Goal: Information Seeking & Learning: Learn about a topic

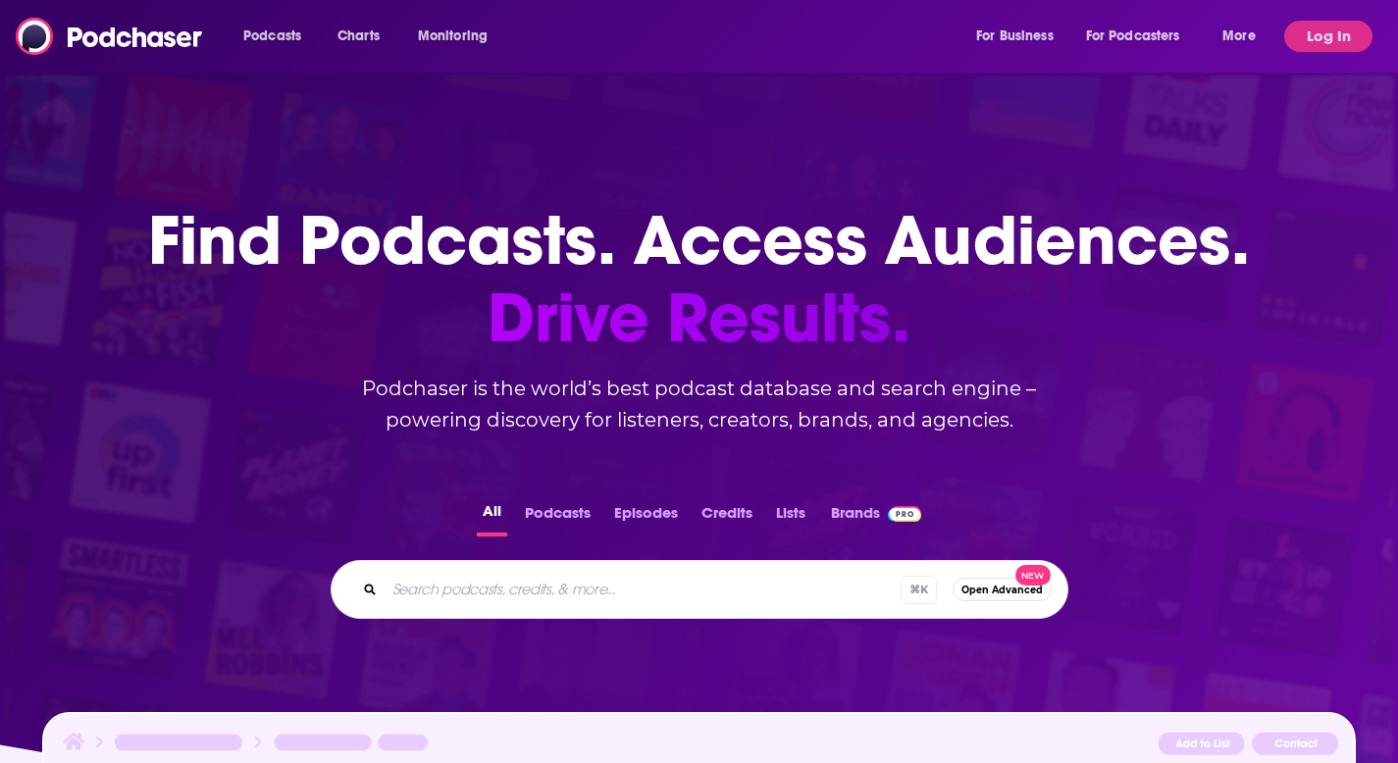
drag, startPoint x: 1280, startPoint y: 61, endPoint x: 1291, endPoint y: 53, distance: 13.3
click at [1280, 61] on div "Podcasts Charts Monitoring For Business For Podcasters More Log In" at bounding box center [699, 36] width 1398 height 73
click at [1300, 44] on button "Log In" at bounding box center [1328, 36] width 88 height 31
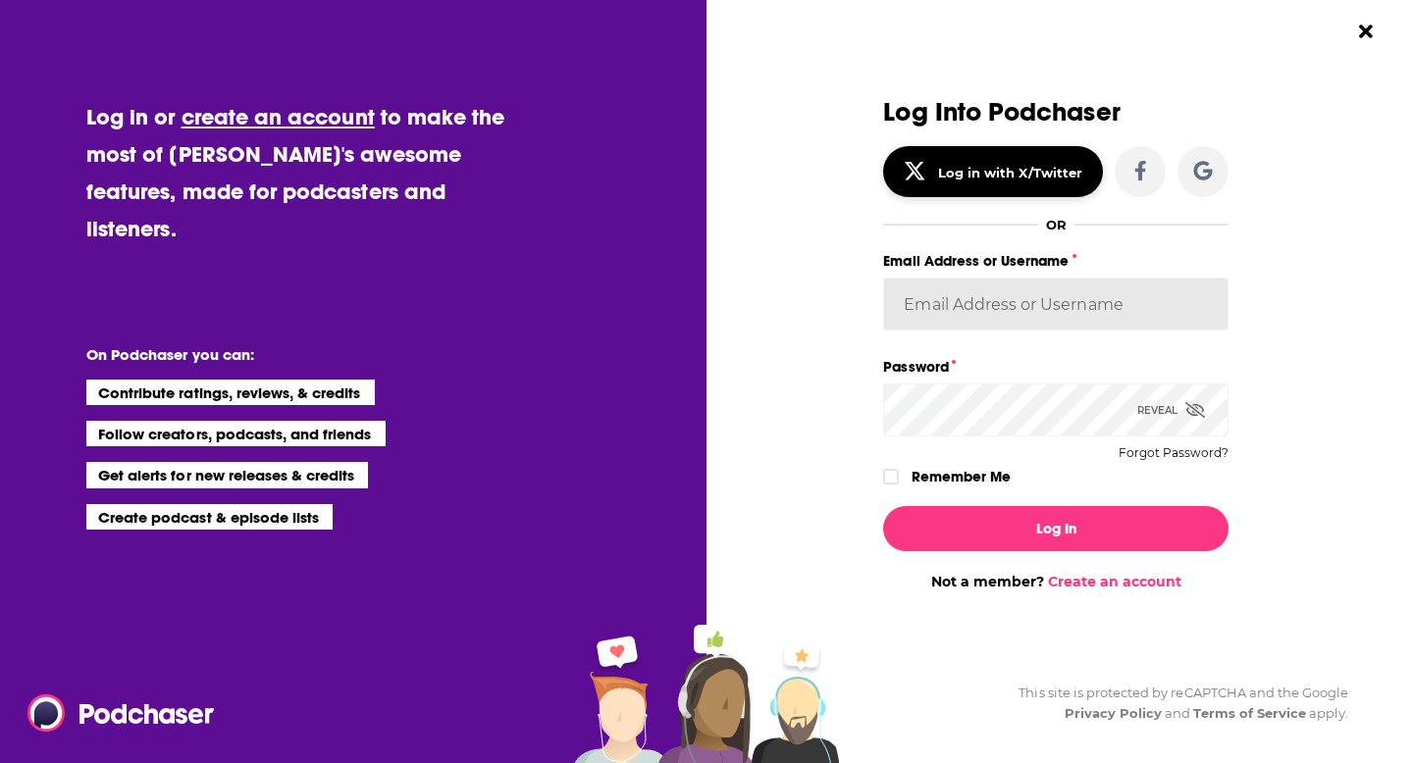
type input "AustinGood"
click at [1165, 406] on div "Reveal" at bounding box center [1171, 410] width 68 height 53
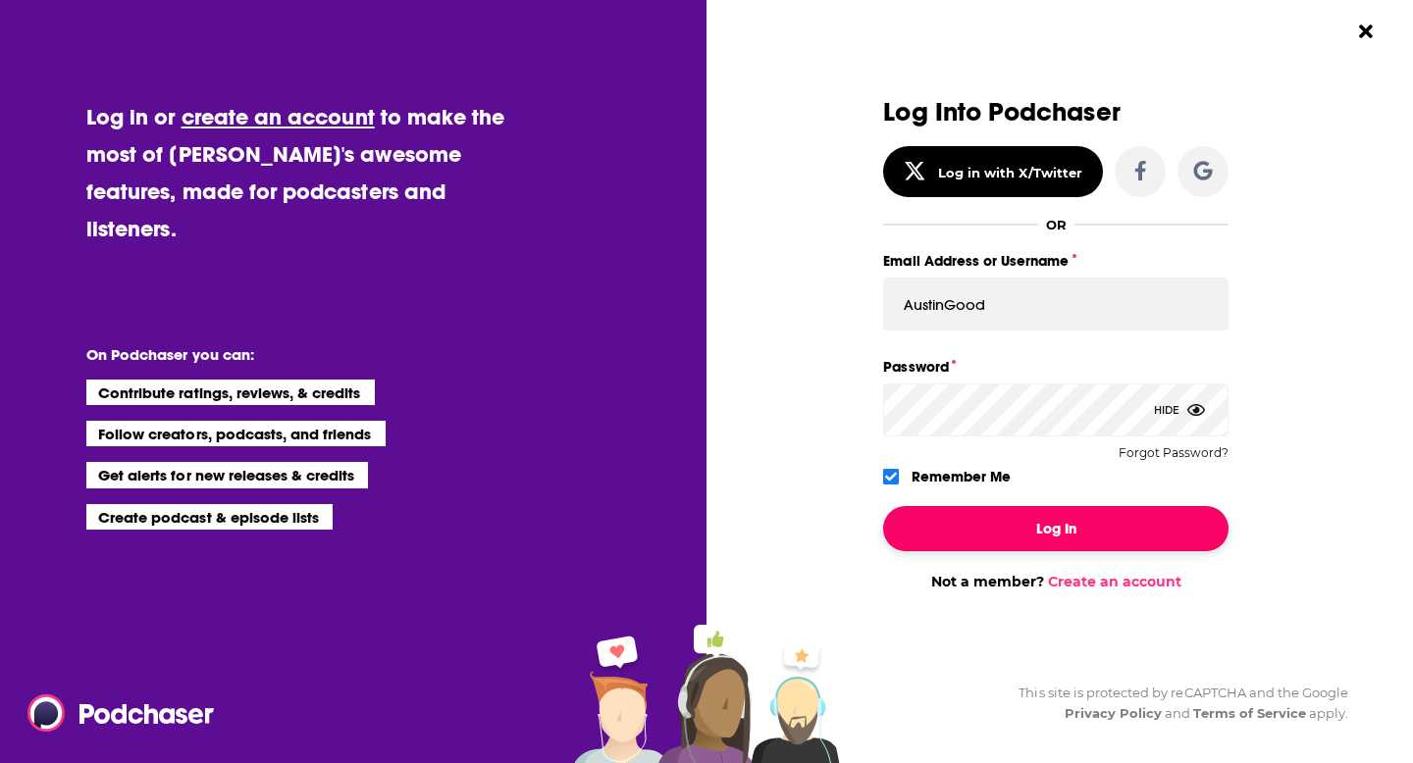
click at [957, 531] on button "Log In" at bounding box center [1055, 528] width 345 height 45
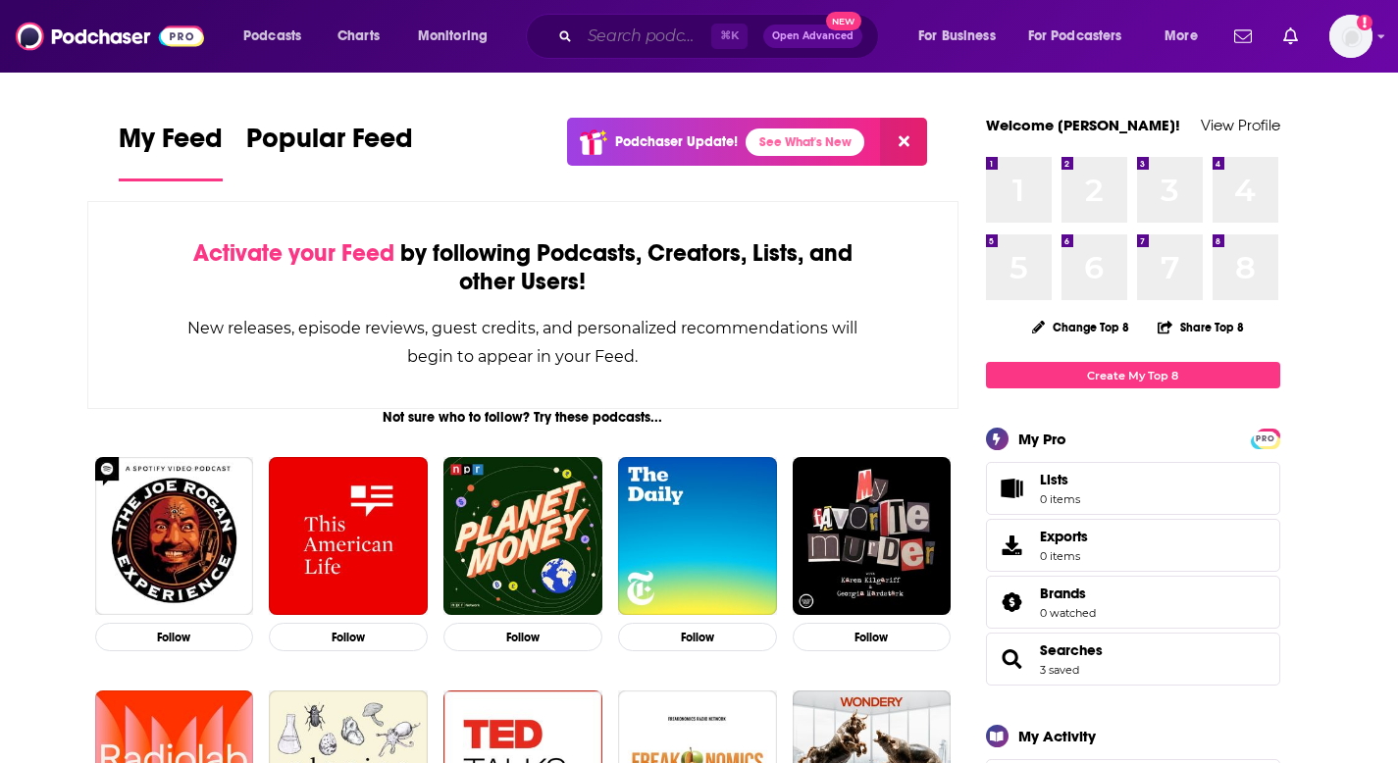
click at [625, 34] on input "Search podcasts, credits, & more..." at bounding box center [645, 36] width 131 height 31
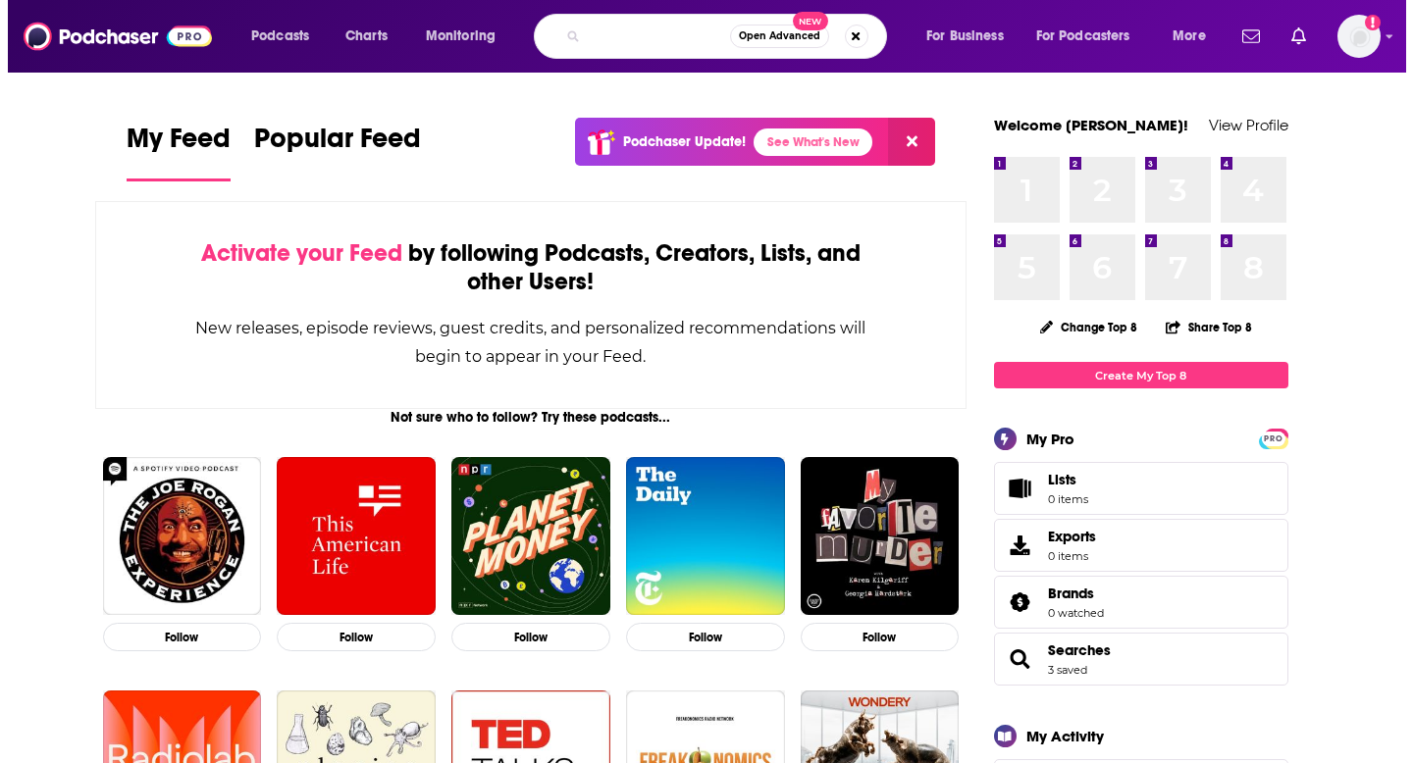
scroll to position [0, 135]
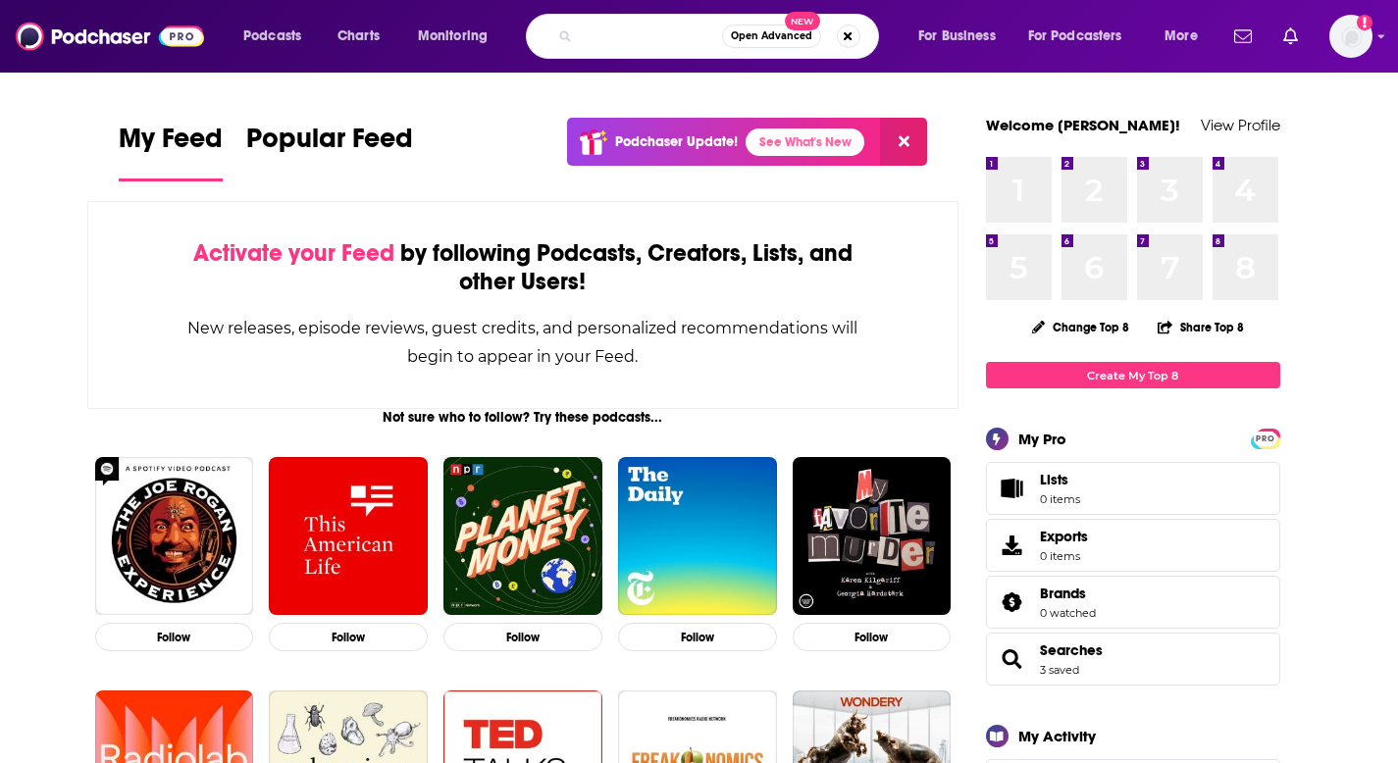
type input "NONPROFIT LEADERSHIP PODCASR"
